Goal: Task Accomplishment & Management: Complete application form

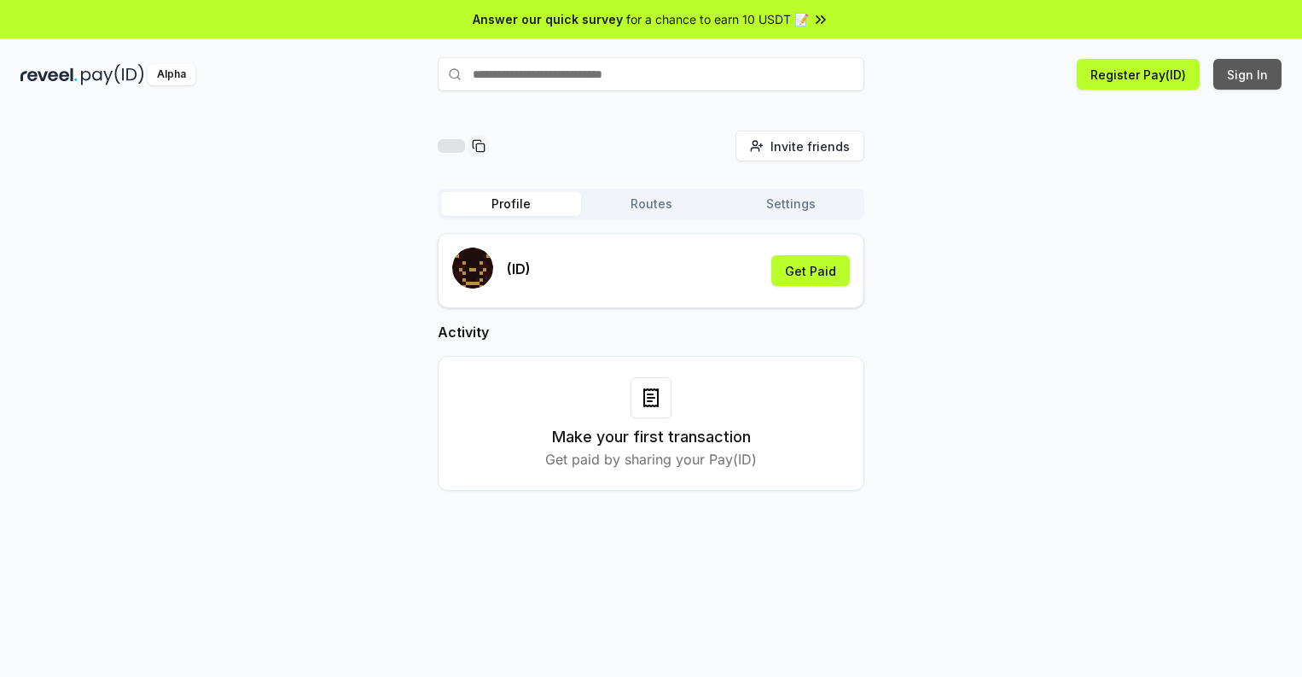
click at [1248, 74] on button "Sign In" at bounding box center [1247, 74] width 68 height 31
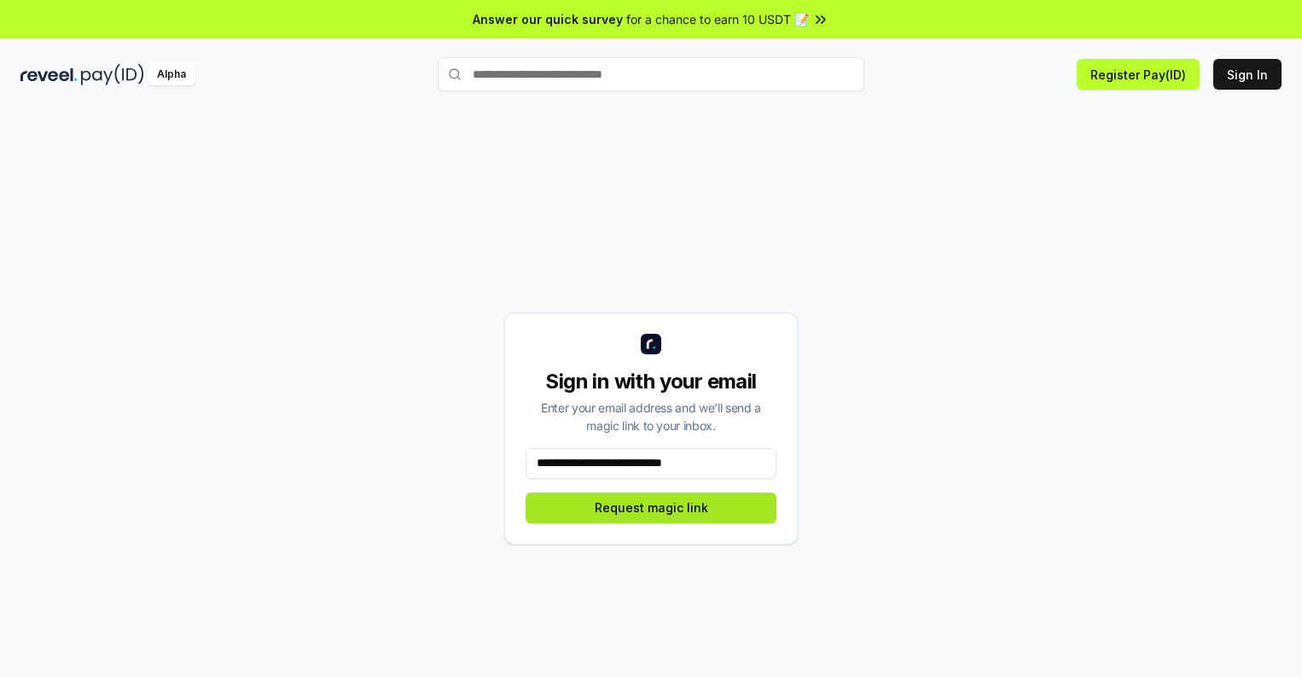
type input "**********"
click at [651, 507] on button "Request magic link" at bounding box center [651, 507] width 251 height 31
